Goal: Task Accomplishment & Management: Use online tool/utility

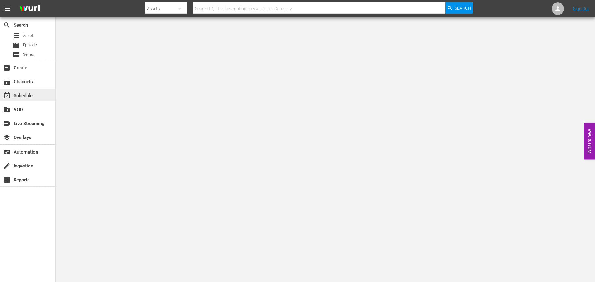
click at [34, 92] on div "event_available Schedule" at bounding box center [17, 95] width 35 height 6
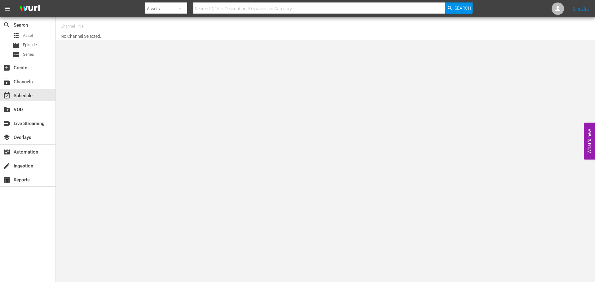
click at [79, 26] on input "text" at bounding box center [100, 26] width 79 height 15
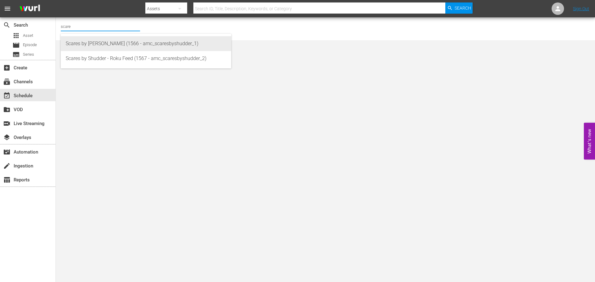
click at [79, 41] on div "Scares by [PERSON_NAME] (1566 - amc_scaresbyshudder_1)" at bounding box center [146, 43] width 161 height 15
type input "Scares by [PERSON_NAME] (1566 - amc_scaresbyshudder_1)"
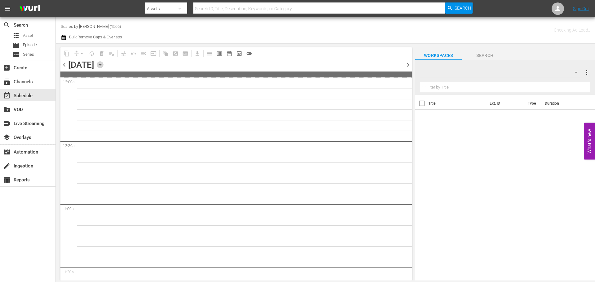
click at [101, 64] on icon "button" at bounding box center [100, 65] width 3 height 2
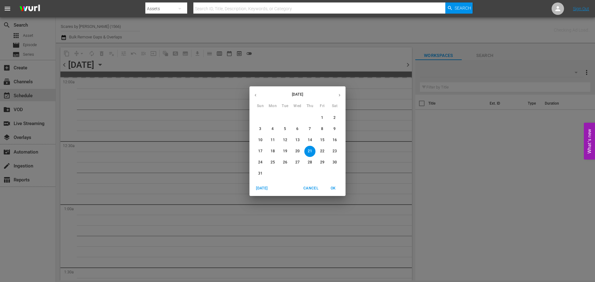
click at [337, 93] on icon "button" at bounding box center [339, 95] width 5 height 5
click at [271, 129] on span "8" at bounding box center [272, 128] width 11 height 5
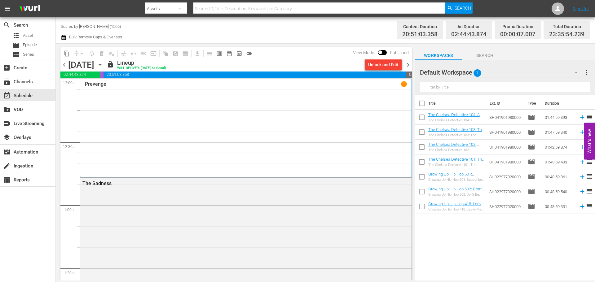
click at [151, 123] on div "Prevenge 1" at bounding box center [246, 128] width 322 height 94
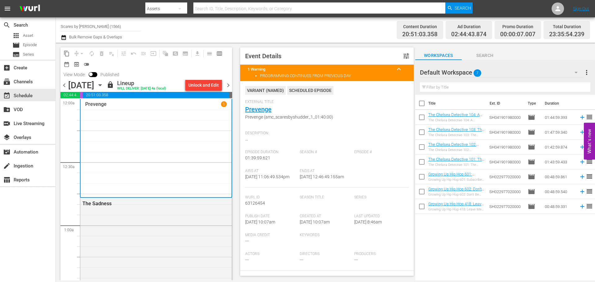
click at [228, 83] on span "chevron_right" at bounding box center [228, 85] width 8 height 8
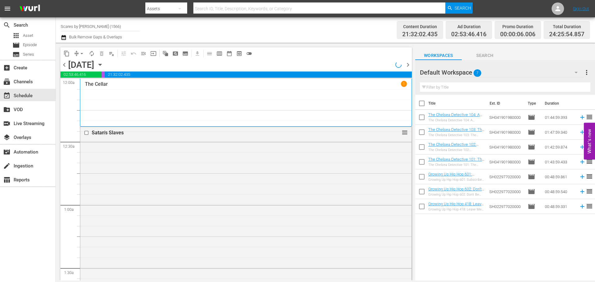
click at [167, 100] on div "The Cellar 1" at bounding box center [246, 102] width 322 height 43
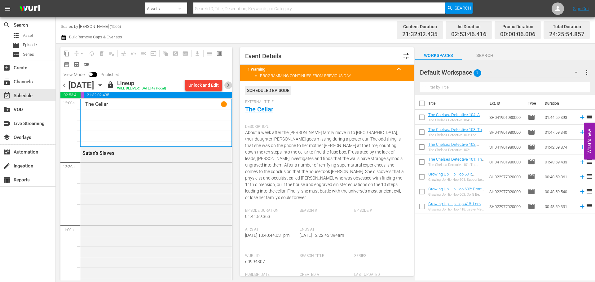
click at [231, 88] on span "chevron_right" at bounding box center [228, 85] width 8 height 8
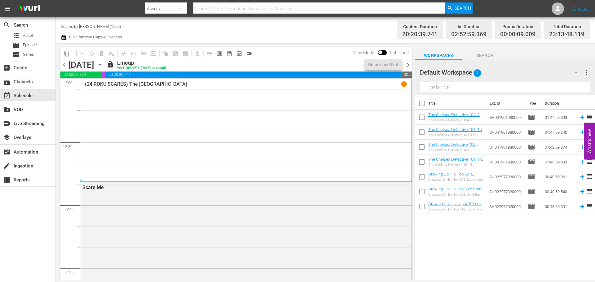
click at [140, 98] on div "(24 ROKU SCARES) The Amusement Park 1" at bounding box center [246, 130] width 322 height 98
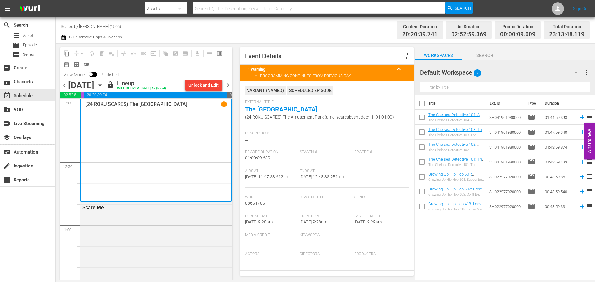
click at [231, 88] on span "chevron_right" at bounding box center [228, 85] width 8 height 8
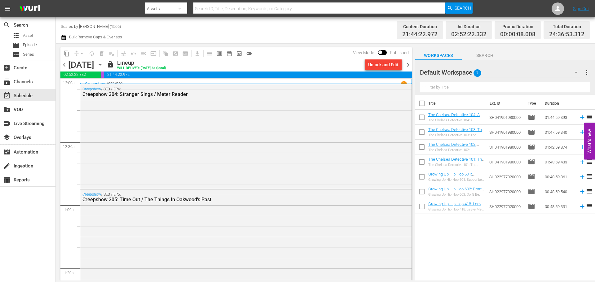
click at [152, 81] on div "Creepshow / SE3 / EP3 1" at bounding box center [246, 84] width 322 height 6
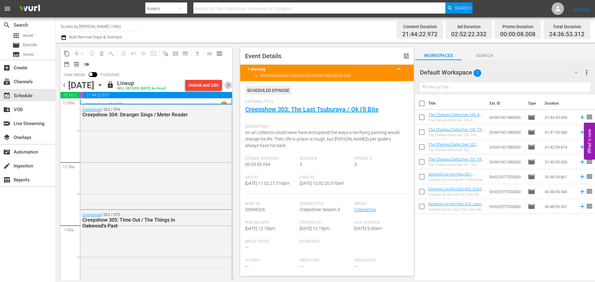
click at [228, 84] on span "chevron_right" at bounding box center [228, 85] width 8 height 8
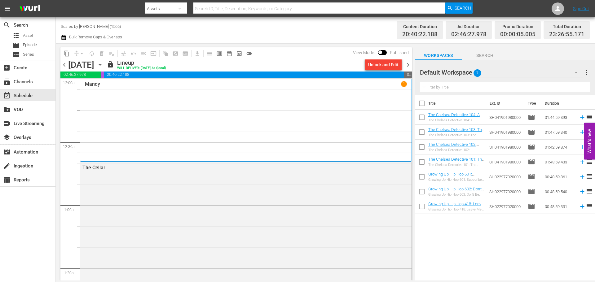
click at [150, 99] on div "Mandy 1" at bounding box center [246, 120] width 322 height 78
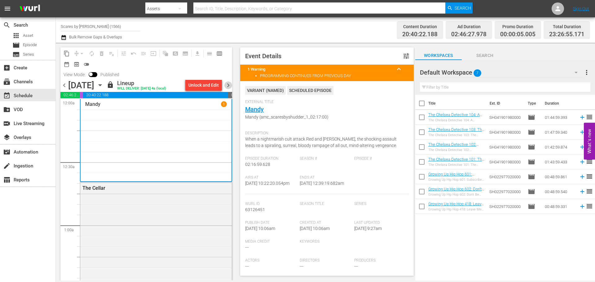
click at [228, 84] on span "chevron_right" at bounding box center [228, 85] width 8 height 8
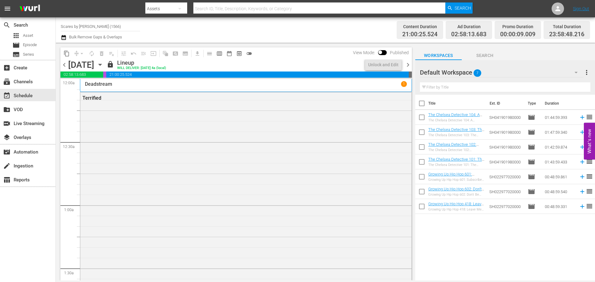
click at [125, 86] on div "Deadstream 1" at bounding box center [246, 84] width 322 height 6
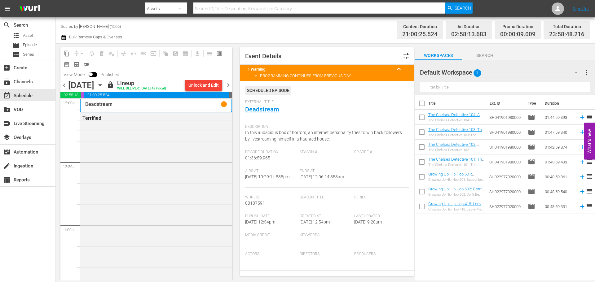
click at [230, 85] on span "chevron_right" at bounding box center [228, 85] width 8 height 8
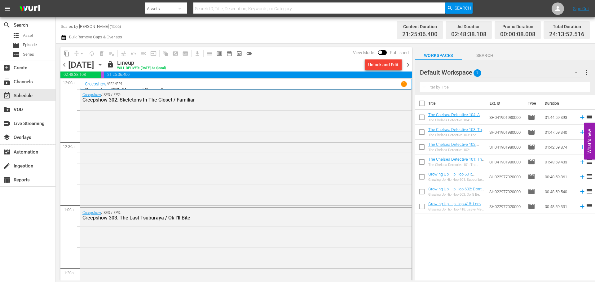
click at [211, 82] on div "Creepshow / SE3 / EP1 1" at bounding box center [246, 84] width 322 height 6
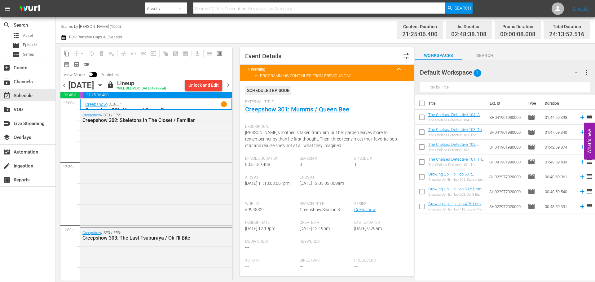
click at [229, 84] on span "chevron_right" at bounding box center [228, 85] width 8 height 8
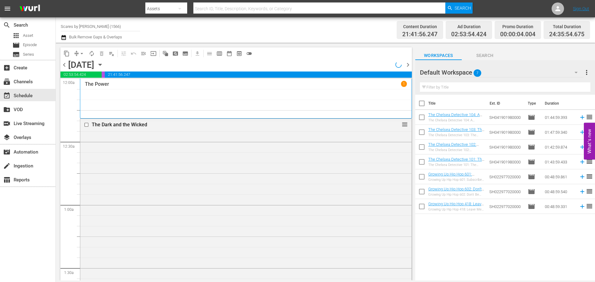
drag, startPoint x: 291, startPoint y: 104, endPoint x: 148, endPoint y: 86, distance: 143.4
click at [148, 86] on div "The Power 1" at bounding box center [246, 84] width 322 height 6
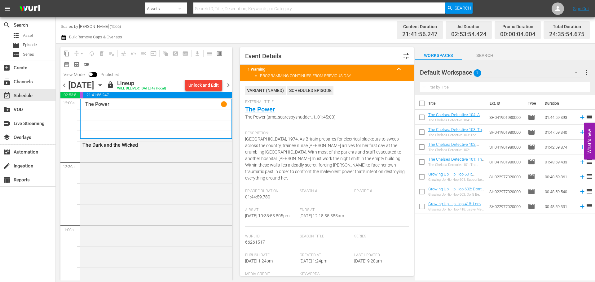
click at [228, 85] on span "chevron_right" at bounding box center [228, 85] width 8 height 8
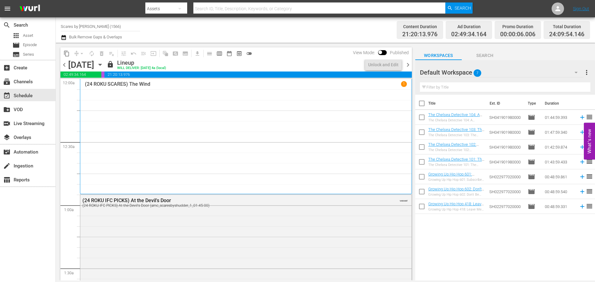
click at [133, 99] on div "(24 ROKU SCARES) The Wind 1" at bounding box center [246, 136] width 322 height 111
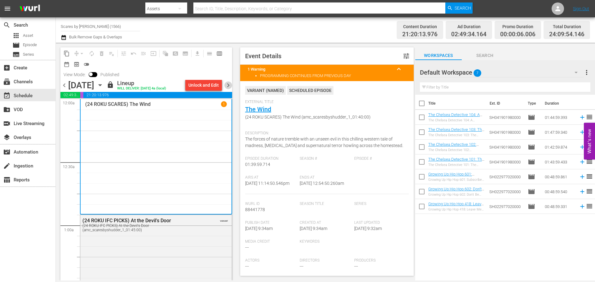
click at [231, 86] on span "chevron_right" at bounding box center [228, 85] width 8 height 8
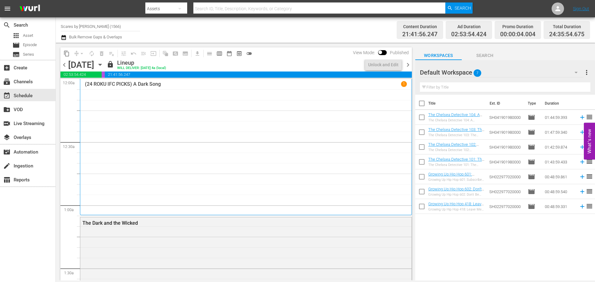
click at [155, 100] on div "(24 ROKU IFC PICKS) A Dark Song 1" at bounding box center [246, 147] width 322 height 132
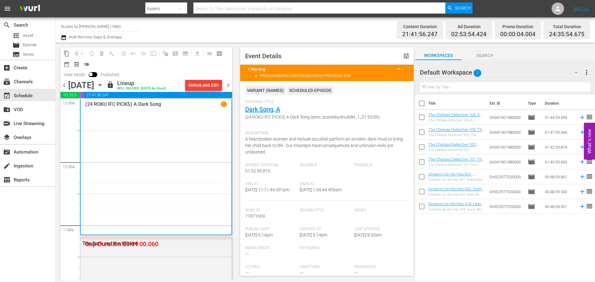
click at [103, 89] on icon "button" at bounding box center [100, 85] width 7 height 7
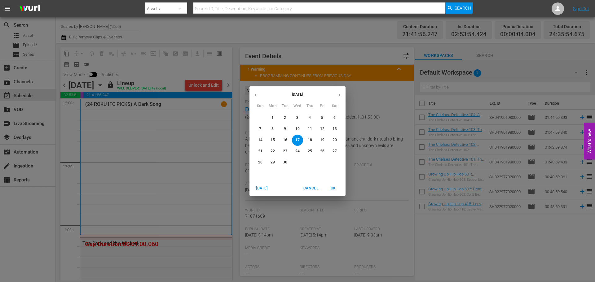
click at [273, 116] on p "1" at bounding box center [272, 117] width 2 height 5
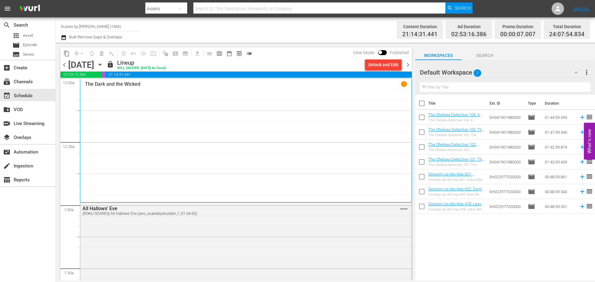
click at [408, 62] on span "chevron_right" at bounding box center [408, 65] width 8 height 8
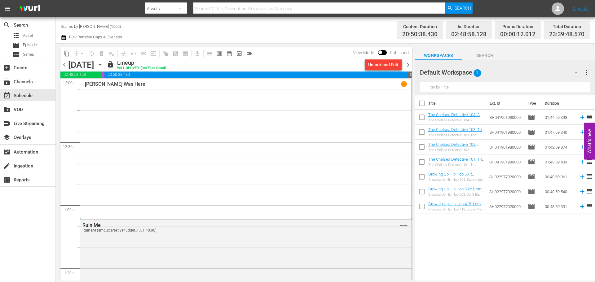
click at [408, 62] on span "chevron_right" at bounding box center [408, 65] width 8 height 8
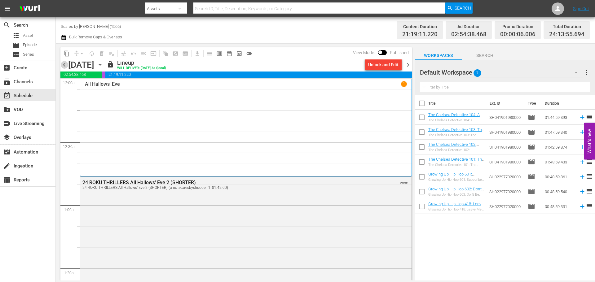
click at [65, 65] on span "chevron_left" at bounding box center [64, 65] width 8 height 8
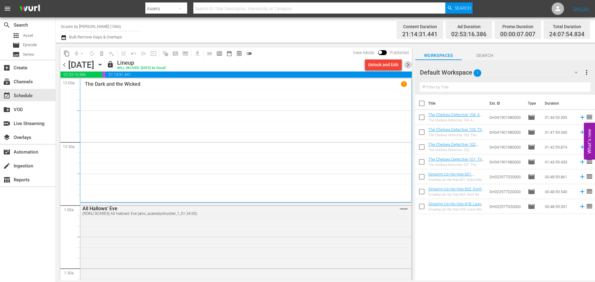
click at [407, 65] on span "chevron_right" at bounding box center [408, 65] width 8 height 8
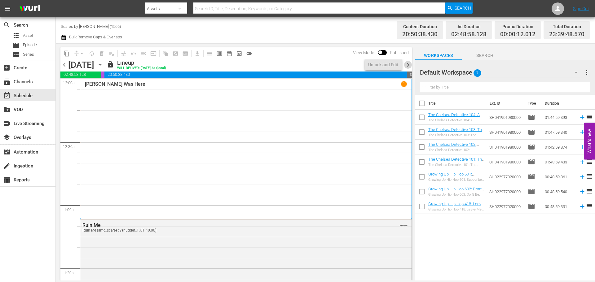
click at [407, 65] on span "chevron_right" at bounding box center [408, 65] width 8 height 8
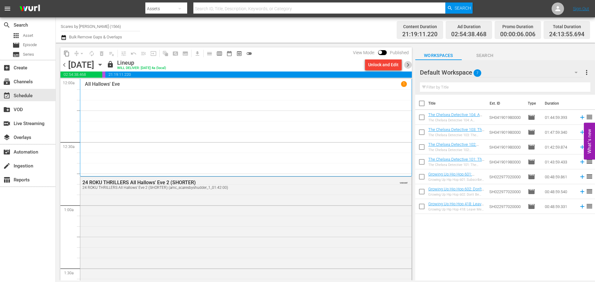
click at [407, 65] on span "chevron_right" at bounding box center [408, 65] width 8 height 8
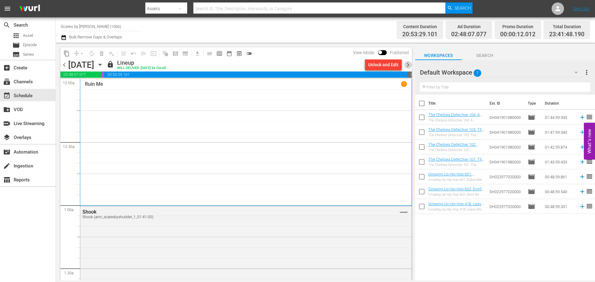
click at [409, 66] on span "chevron_right" at bounding box center [408, 65] width 8 height 8
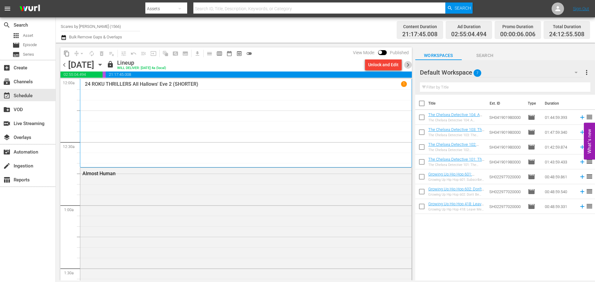
click at [408, 64] on span "chevron_right" at bounding box center [408, 65] width 8 height 8
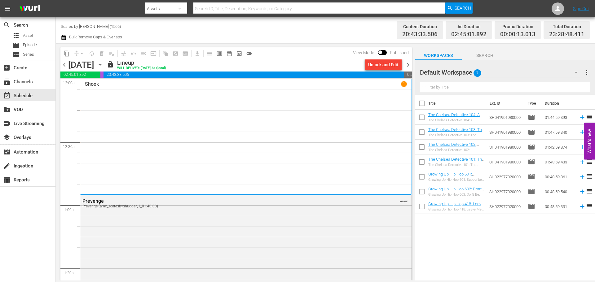
click at [410, 64] on span "chevron_right" at bounding box center [408, 65] width 8 height 8
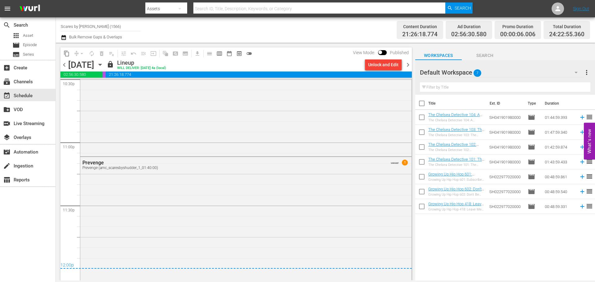
scroll to position [2931, 0]
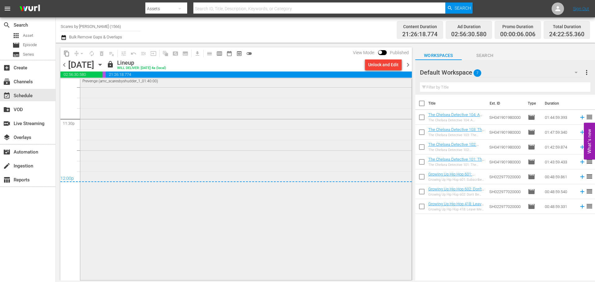
click at [258, 222] on div "Prevenge Prevenge (amc_scaresbyshudder_1_01:40:00) VARIANT 1" at bounding box center [245, 174] width 331 height 209
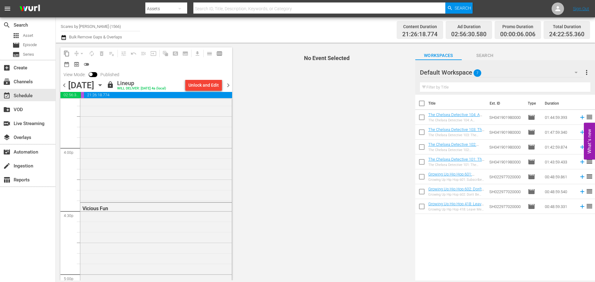
scroll to position [0, 0]
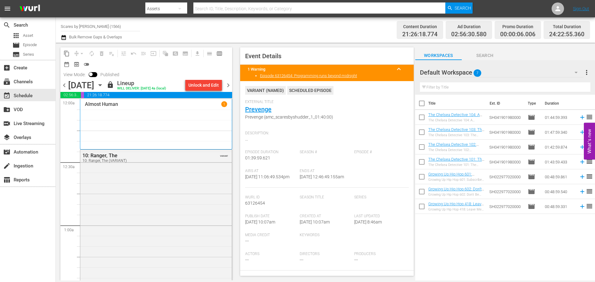
click at [227, 84] on span "chevron_right" at bounding box center [228, 85] width 8 height 8
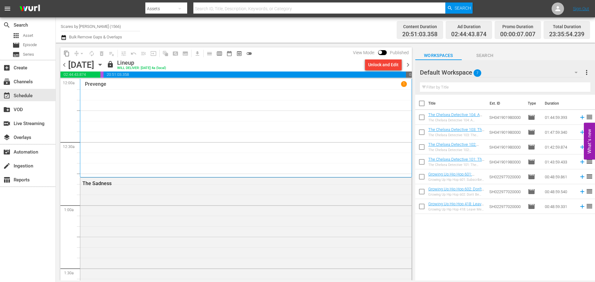
click at [194, 104] on div "Prevenge 1" at bounding box center [246, 128] width 322 height 94
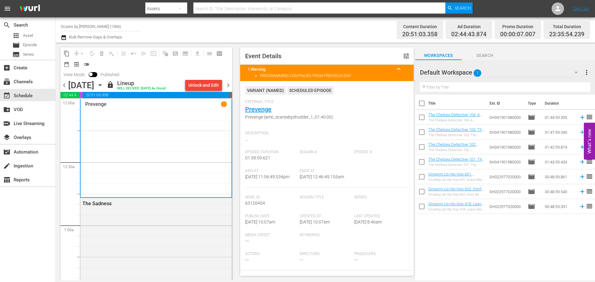
drag, startPoint x: 228, startPoint y: 83, endPoint x: 227, endPoint y: 51, distance: 32.2
drag, startPoint x: 227, startPoint y: 51, endPoint x: 222, endPoint y: 31, distance: 20.9
click at [222, 31] on div "Channel Title Scares by [PERSON_NAME] (1566) Bulk Remove Gaps & Overlaps" at bounding box center [205, 30] width 289 height 22
click at [66, 86] on span "chevron_left" at bounding box center [64, 85] width 8 height 8
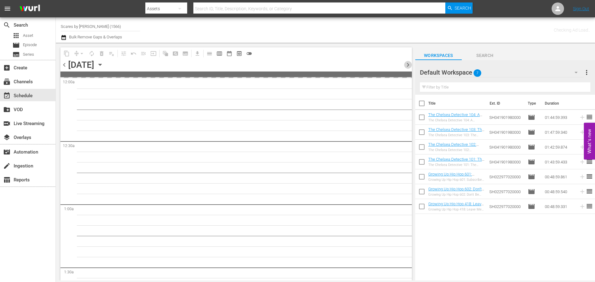
click at [407, 65] on span "chevron_right" at bounding box center [408, 65] width 8 height 8
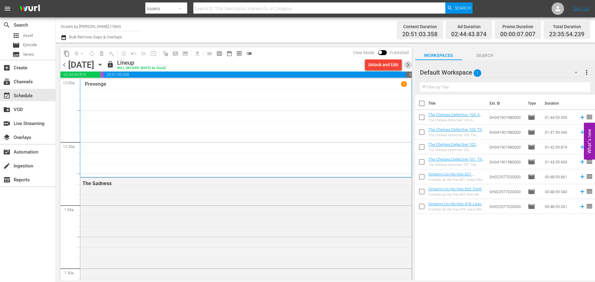
click at [407, 66] on span "chevron_right" at bounding box center [408, 65] width 8 height 8
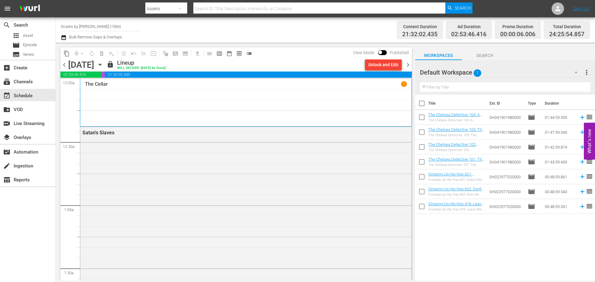
click at [407, 66] on span "chevron_right" at bounding box center [408, 65] width 8 height 8
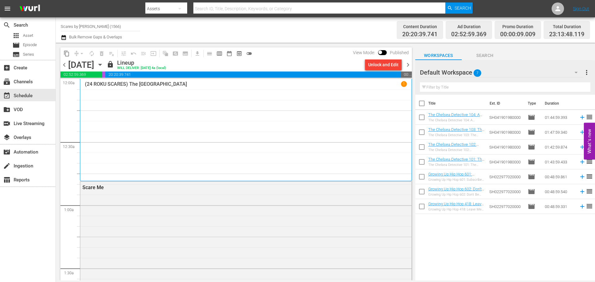
click at [407, 66] on span "chevron_right" at bounding box center [408, 65] width 8 height 8
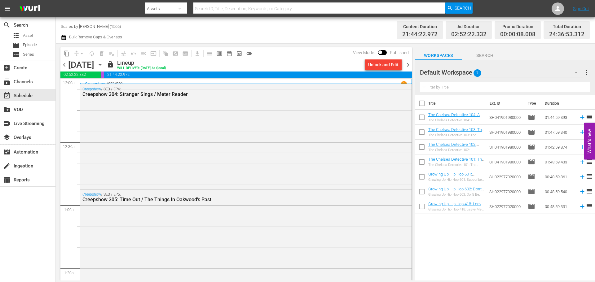
click at [63, 67] on span "chevron_left" at bounding box center [64, 65] width 8 height 8
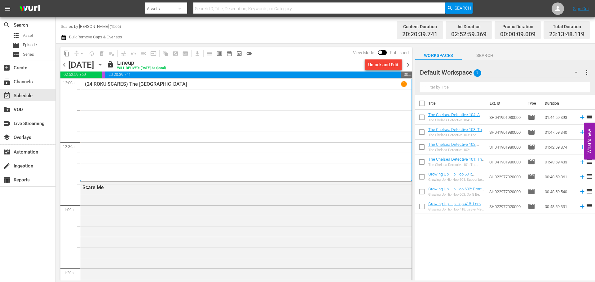
click at [410, 65] on span "chevron_right" at bounding box center [408, 65] width 8 height 8
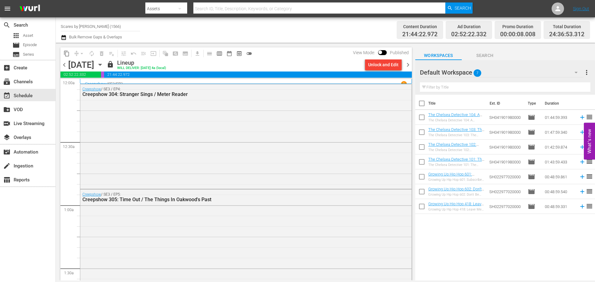
click at [410, 65] on span "chevron_right" at bounding box center [408, 65] width 8 height 8
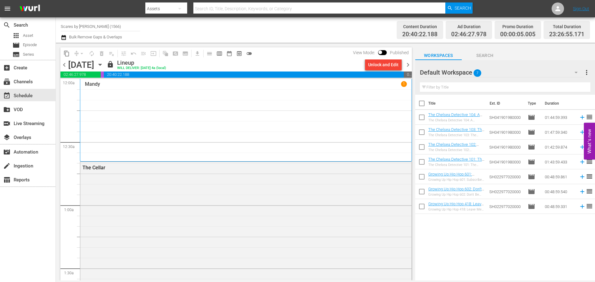
click at [410, 65] on span "chevron_right" at bounding box center [408, 65] width 8 height 8
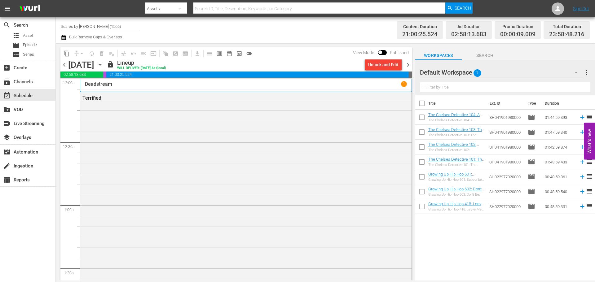
click at [410, 65] on span "chevron_right" at bounding box center [408, 65] width 8 height 8
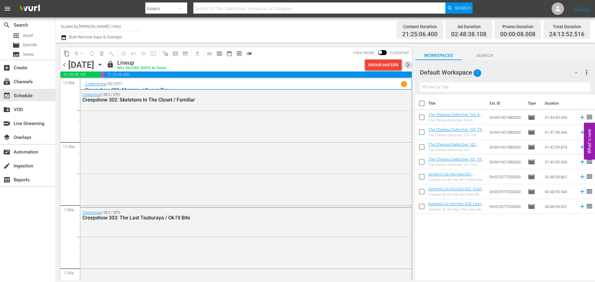
click at [410, 65] on span "chevron_right" at bounding box center [408, 65] width 8 height 8
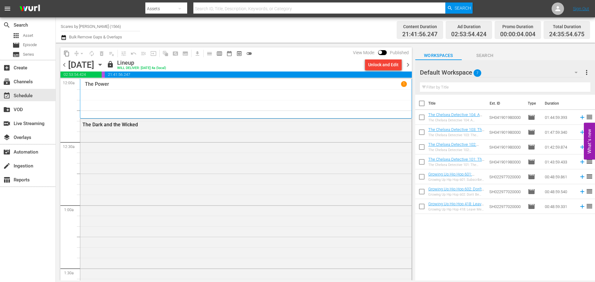
click at [410, 65] on span "chevron_right" at bounding box center [408, 65] width 8 height 8
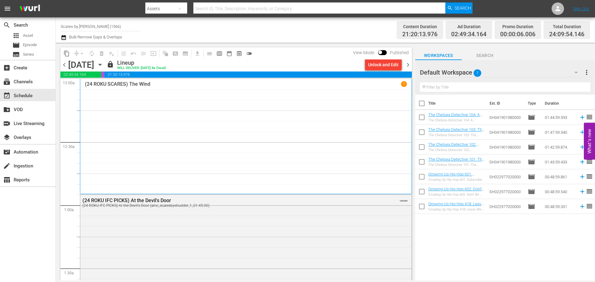
drag, startPoint x: 410, startPoint y: 65, endPoint x: 361, endPoint y: 26, distance: 62.4
click at [358, 26] on div "Content Duration 21:20:13.976 Ad Duration 02:49:34.164 Promo Duration 00:00:06.…" at bounding box center [470, 30] width 240 height 22
click at [407, 65] on span "chevron_right" at bounding box center [408, 65] width 8 height 8
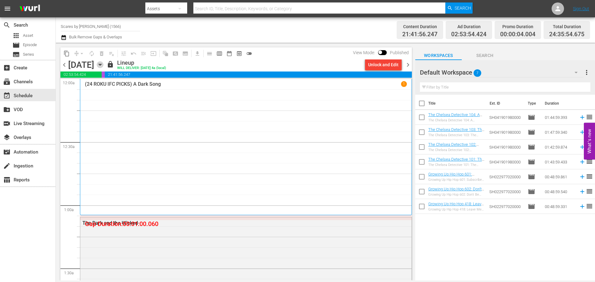
click at [103, 67] on icon "button" at bounding box center [100, 64] width 7 height 7
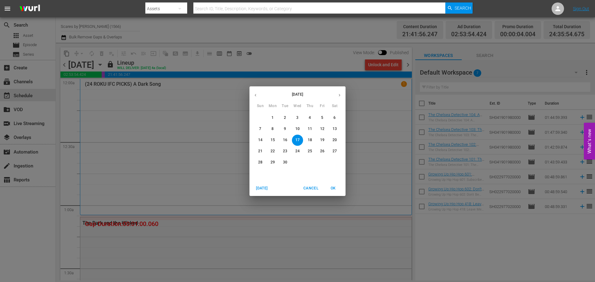
click at [267, 113] on div "1" at bounding box center [272, 117] width 12 height 11
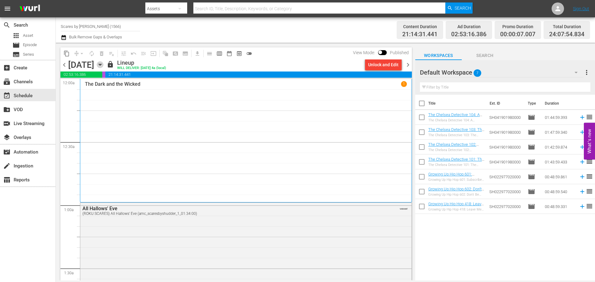
click at [103, 64] on icon "button" at bounding box center [100, 64] width 7 height 7
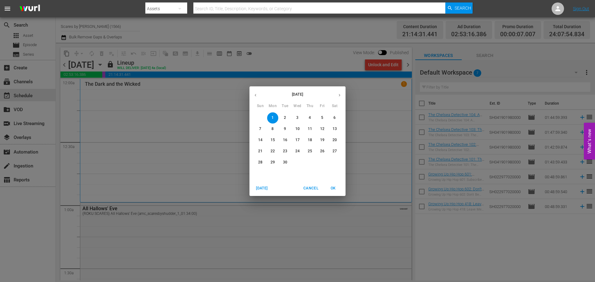
click at [296, 140] on p "17" at bounding box center [297, 140] width 4 height 5
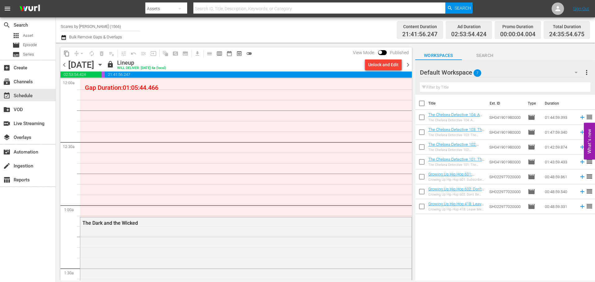
click at [103, 66] on icon "button" at bounding box center [100, 64] width 7 height 7
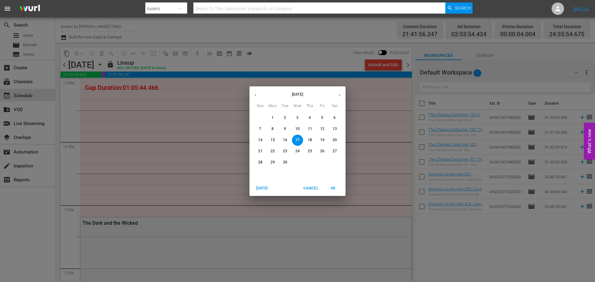
click at [283, 119] on span "2" at bounding box center [284, 117] width 11 height 5
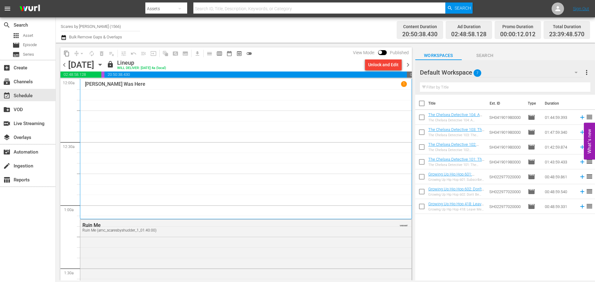
click at [407, 62] on span "chevron_right" at bounding box center [408, 65] width 8 height 8
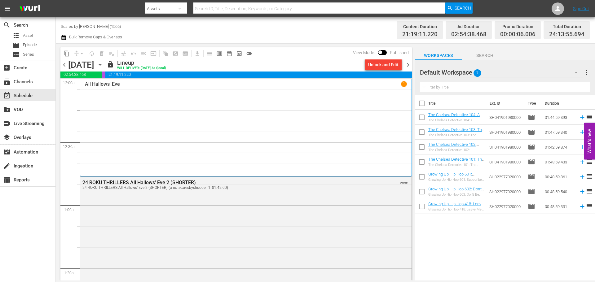
click at [409, 65] on span "chevron_right" at bounding box center [408, 65] width 8 height 8
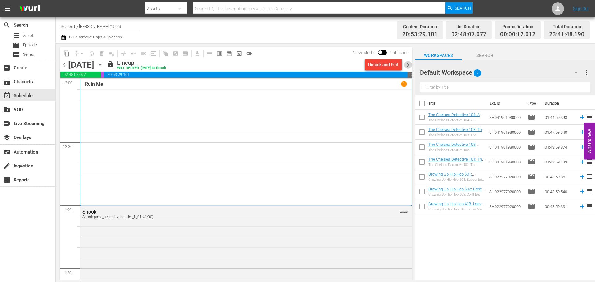
click at [410, 62] on span "chevron_right" at bounding box center [408, 65] width 8 height 8
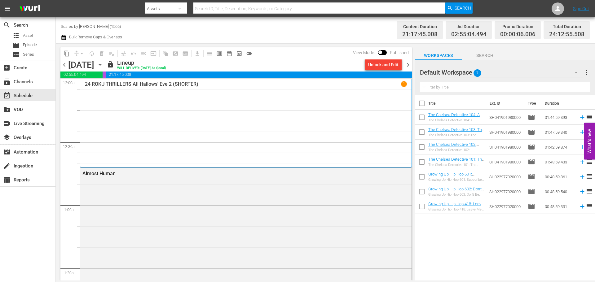
click at [407, 67] on span "chevron_right" at bounding box center [408, 65] width 8 height 8
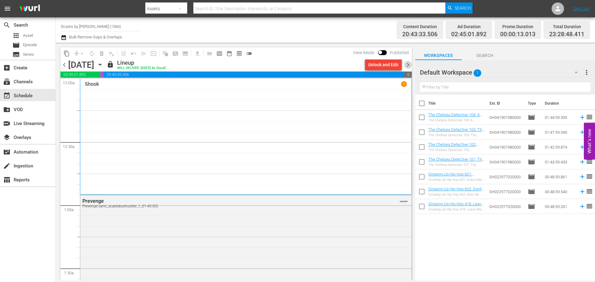
click at [407, 62] on span "chevron_right" at bounding box center [408, 65] width 8 height 8
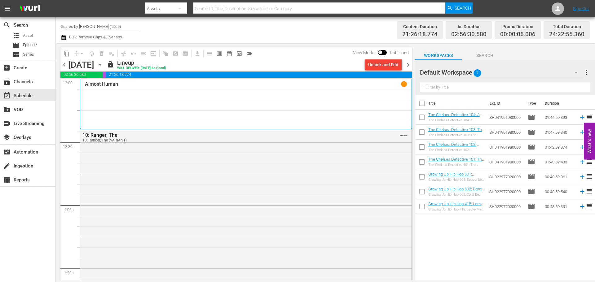
click at [408, 65] on span "chevron_right" at bounding box center [408, 65] width 8 height 8
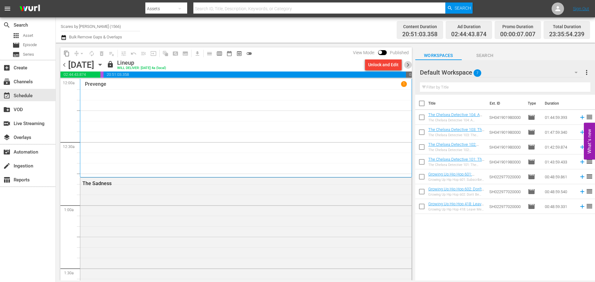
click at [405, 66] on span "chevron_right" at bounding box center [408, 65] width 8 height 8
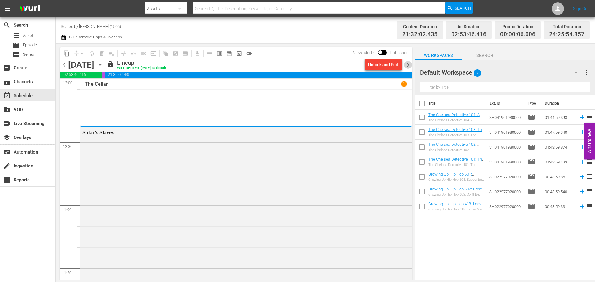
click at [408, 64] on span "chevron_right" at bounding box center [408, 65] width 8 height 8
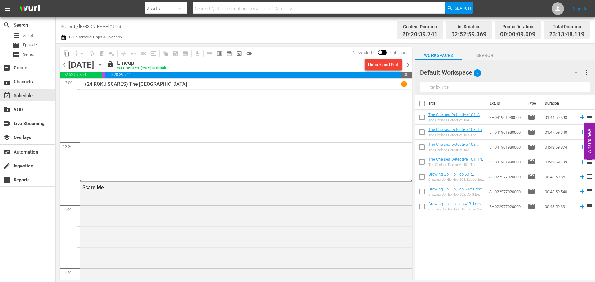
click at [410, 64] on span "chevron_right" at bounding box center [408, 65] width 8 height 8
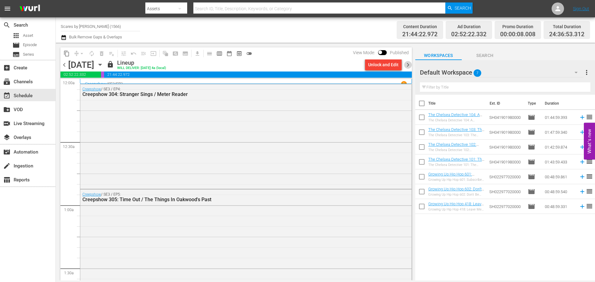
click at [409, 64] on span "chevron_right" at bounding box center [408, 65] width 8 height 8
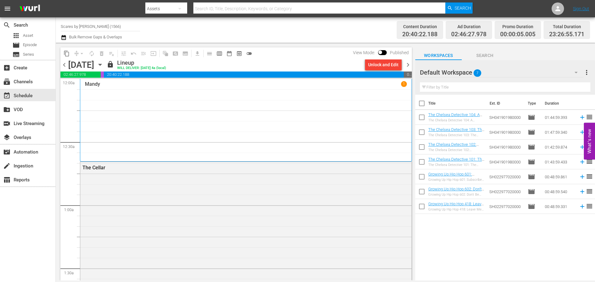
click at [409, 64] on span "chevron_right" at bounding box center [408, 65] width 8 height 8
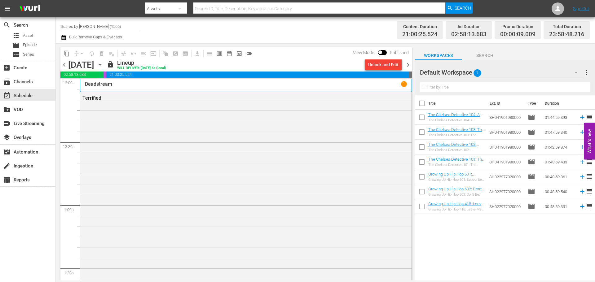
drag, startPoint x: 409, startPoint y: 64, endPoint x: 409, endPoint y: 107, distance: 42.8
click at [409, 107] on div "content_copy compress arrow_drop_down autorenew_outlined delete_forever_outline…" at bounding box center [235, 163] width 351 height 233
click at [410, 62] on span "chevron_right" at bounding box center [408, 65] width 8 height 8
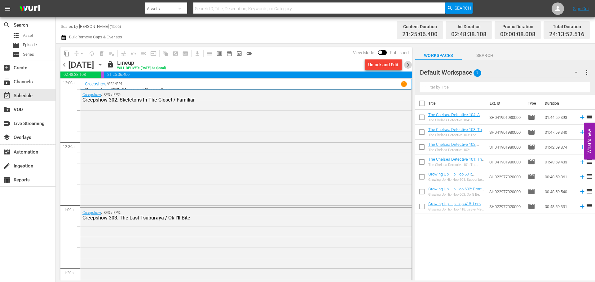
click at [409, 64] on span "chevron_right" at bounding box center [408, 65] width 8 height 8
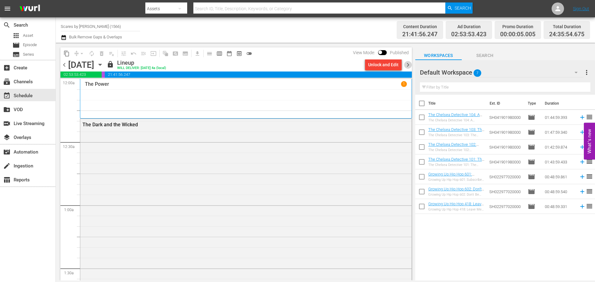
click at [410, 65] on span "chevron_right" at bounding box center [408, 65] width 8 height 8
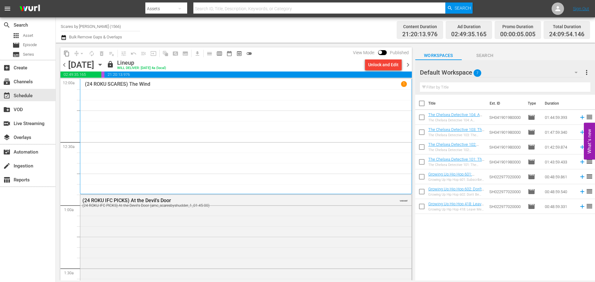
click at [408, 65] on span "chevron_right" at bounding box center [408, 65] width 8 height 8
